Goal: Task Accomplishment & Management: Complete application form

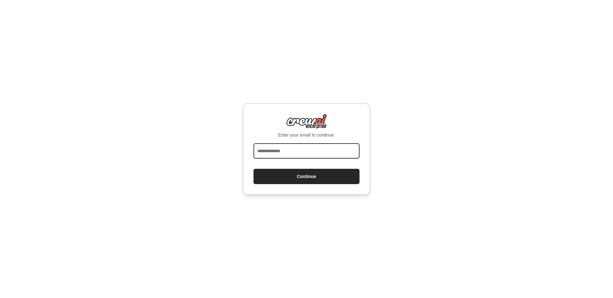
click at [315, 153] on input "email" at bounding box center [306, 150] width 106 height 15
type input "**********"
click at [253, 169] on button "Continue" at bounding box center [306, 176] width 106 height 15
